Goal: Check status: Check status

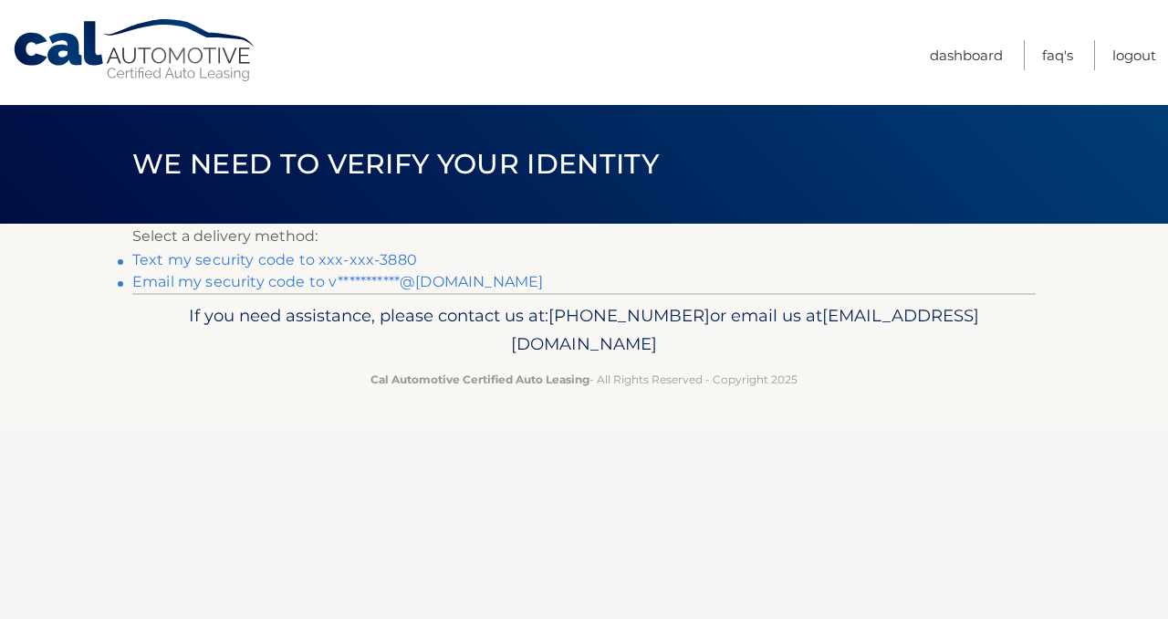
click at [386, 261] on link "Text my security code to xxx-xxx-3880" at bounding box center [274, 259] width 285 height 17
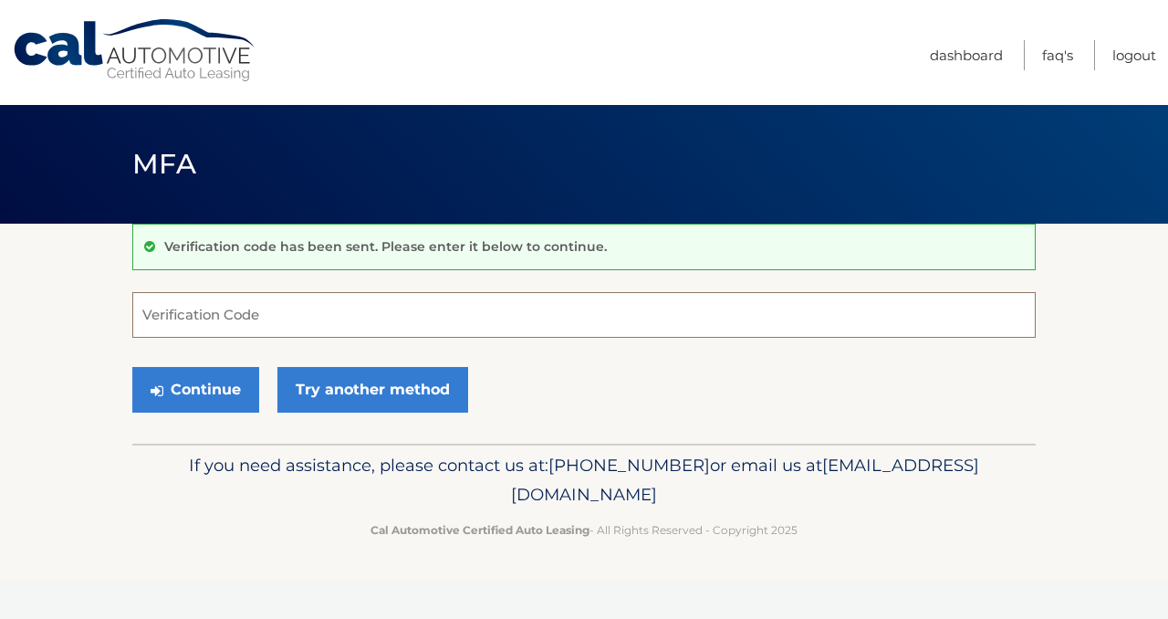
click at [351, 309] on input "Verification Code" at bounding box center [583, 315] width 903 height 46
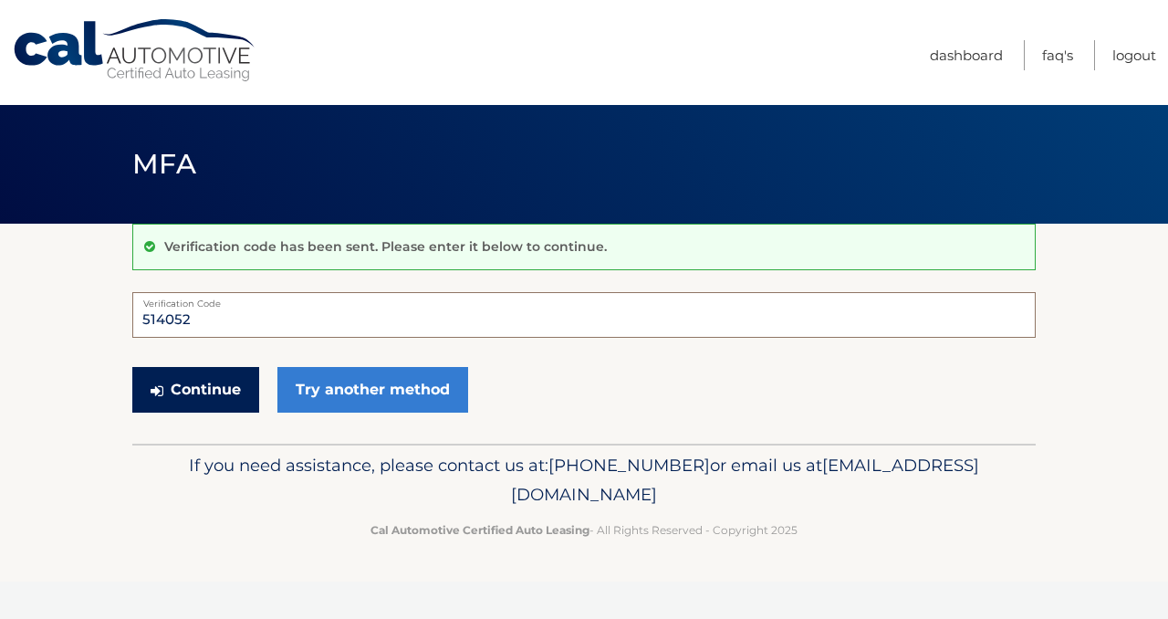
type input "514052"
click at [223, 391] on button "Continue" at bounding box center [195, 390] width 127 height 46
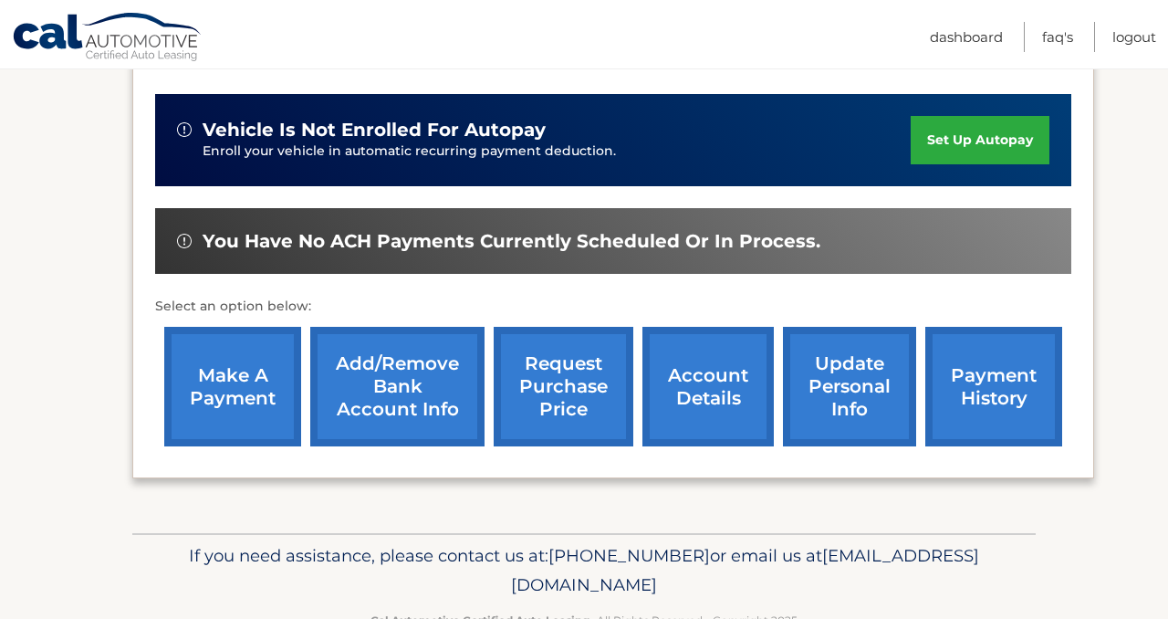
scroll to position [437, 0]
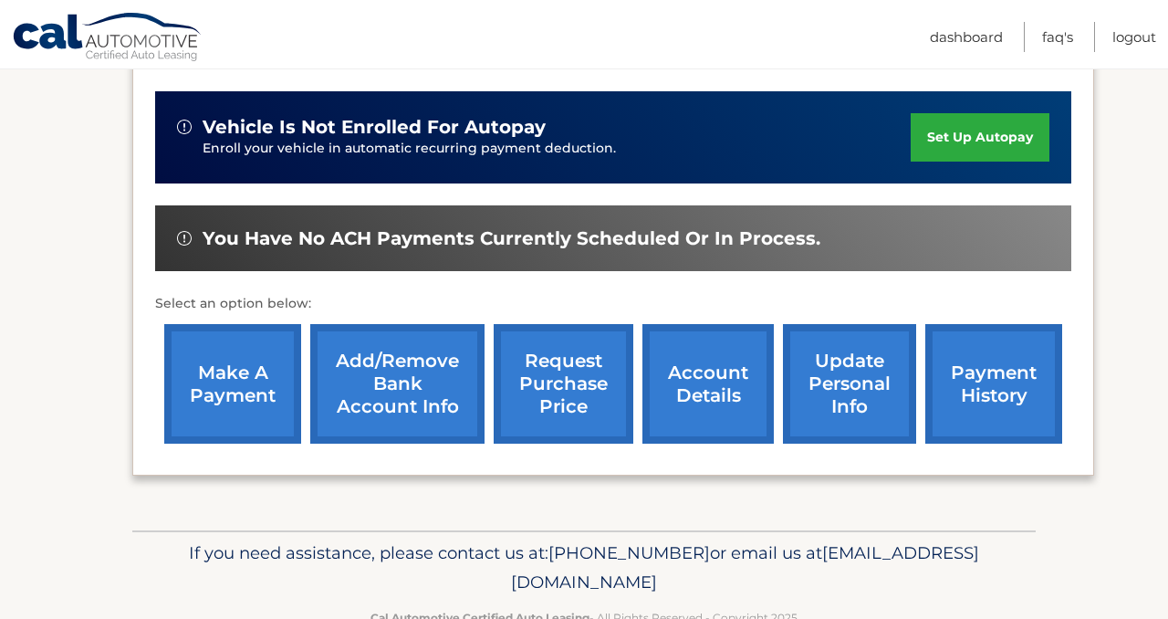
click at [979, 363] on link "payment history" at bounding box center [993, 384] width 137 height 120
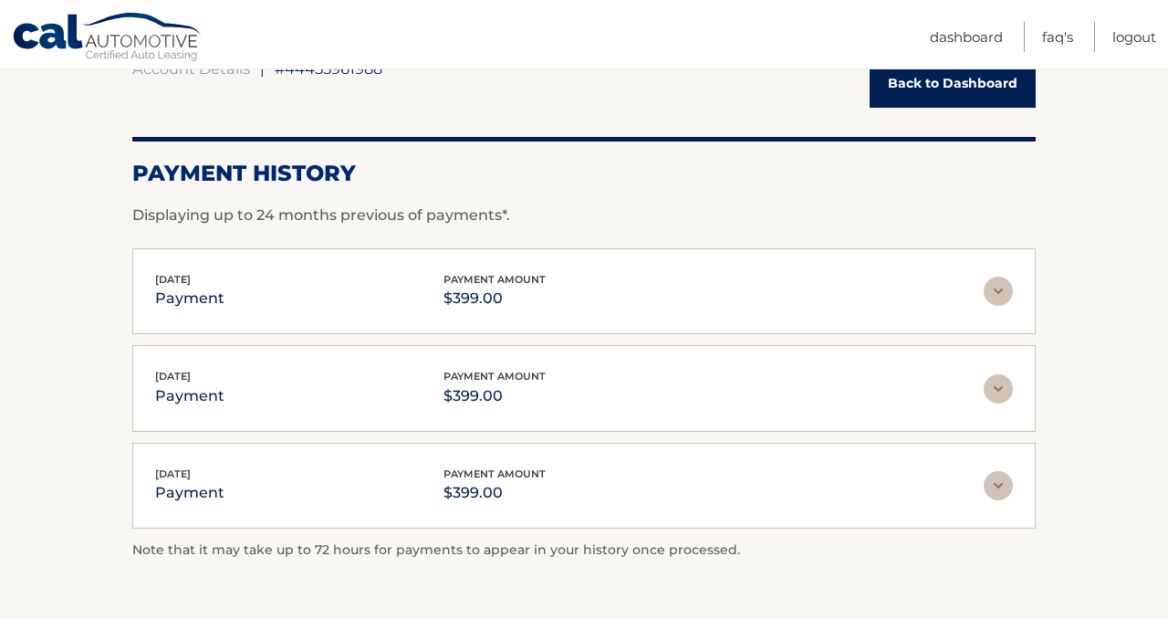
scroll to position [202, 0]
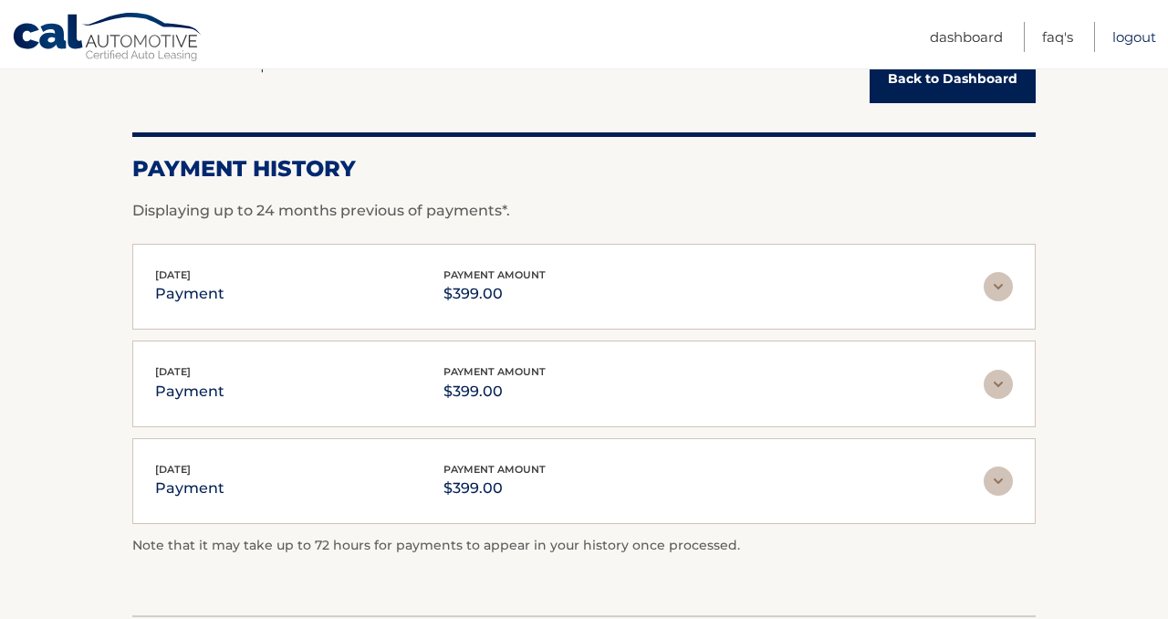
click at [1140, 33] on link "Logout" at bounding box center [1134, 37] width 44 height 30
